Goal: Transaction & Acquisition: Purchase product/service

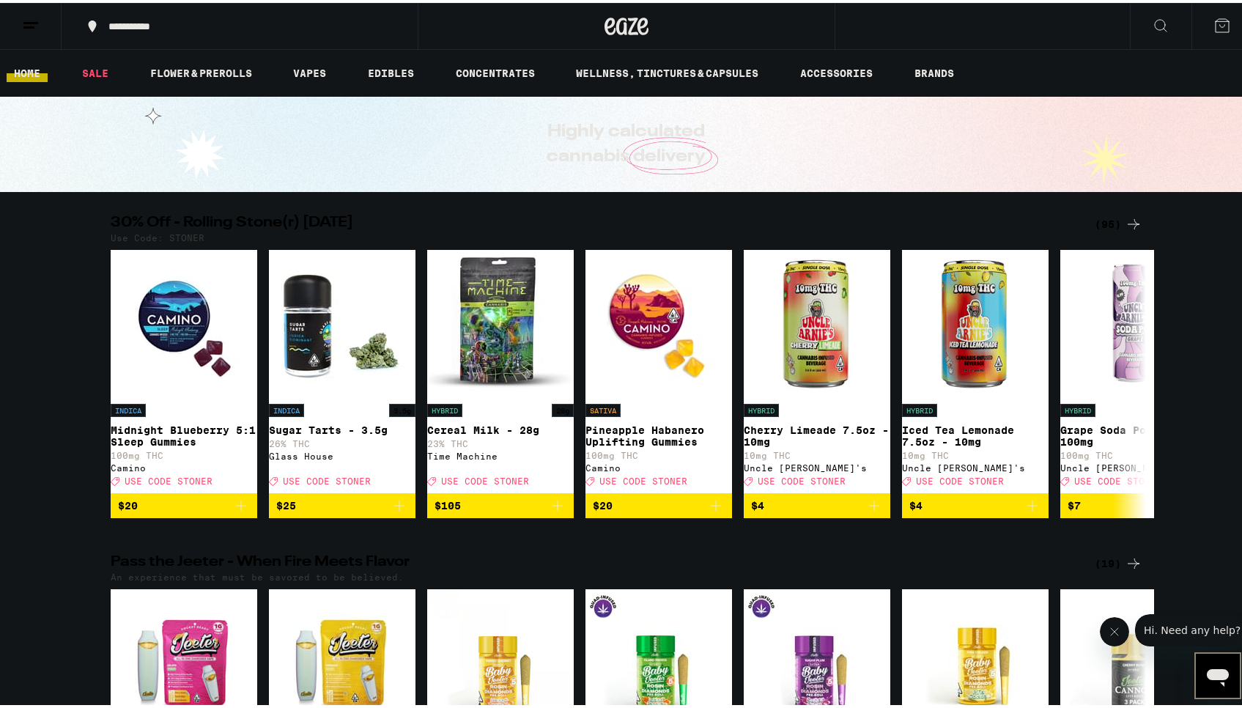
click at [1117, 218] on div "(95)" at bounding box center [1119, 221] width 48 height 18
